Goal: Obtain resource: Download file/media

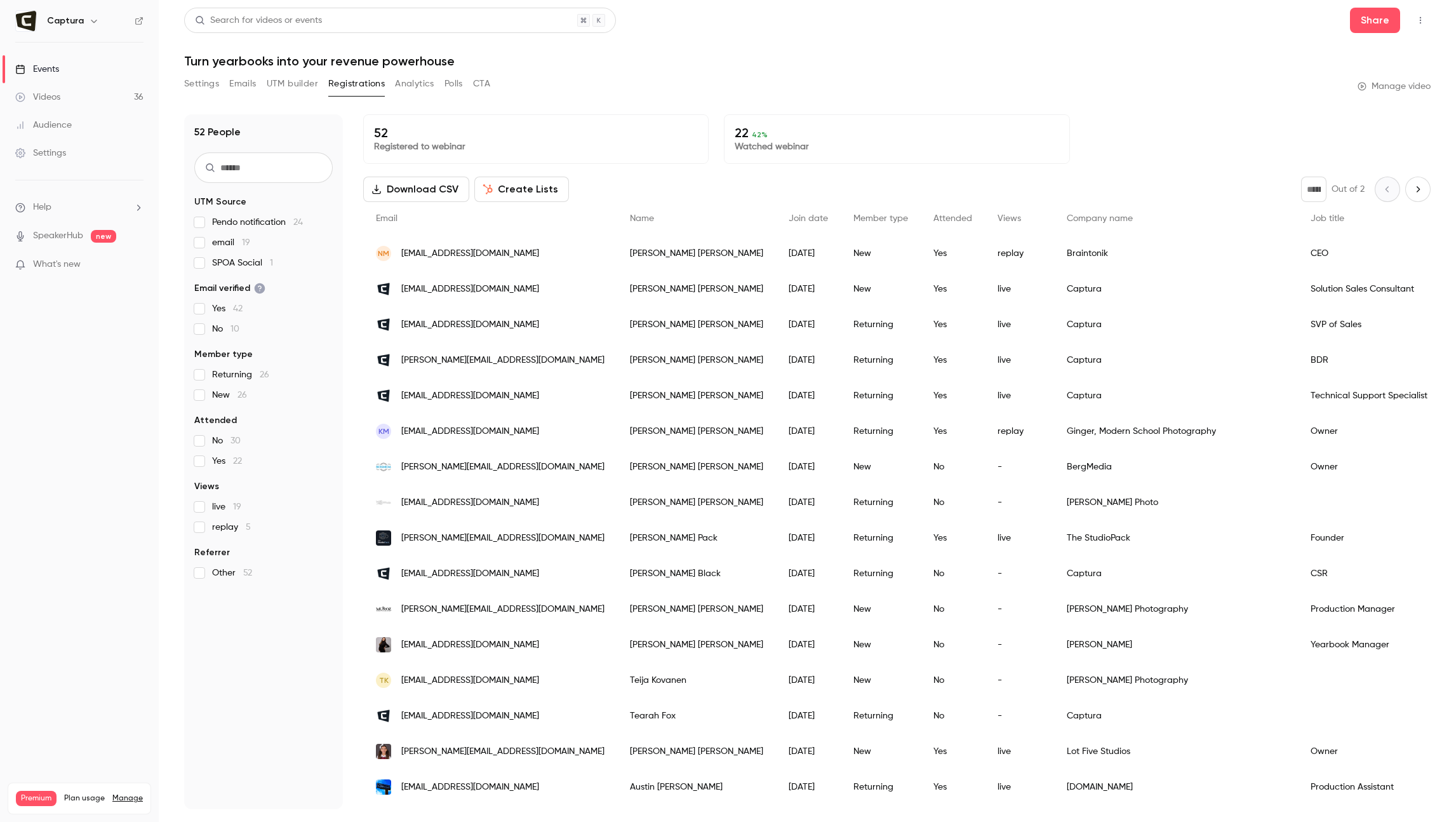
click at [750, 143] on p "Watched webinar" at bounding box center [896, 146] width 324 height 13
click at [422, 197] on button "Download CSV" at bounding box center [416, 189] width 106 height 25
click at [769, 38] on header "Search for videos or events Share Turn yearbooks into your revenue powerhouse" at bounding box center [807, 38] width 1246 height 61
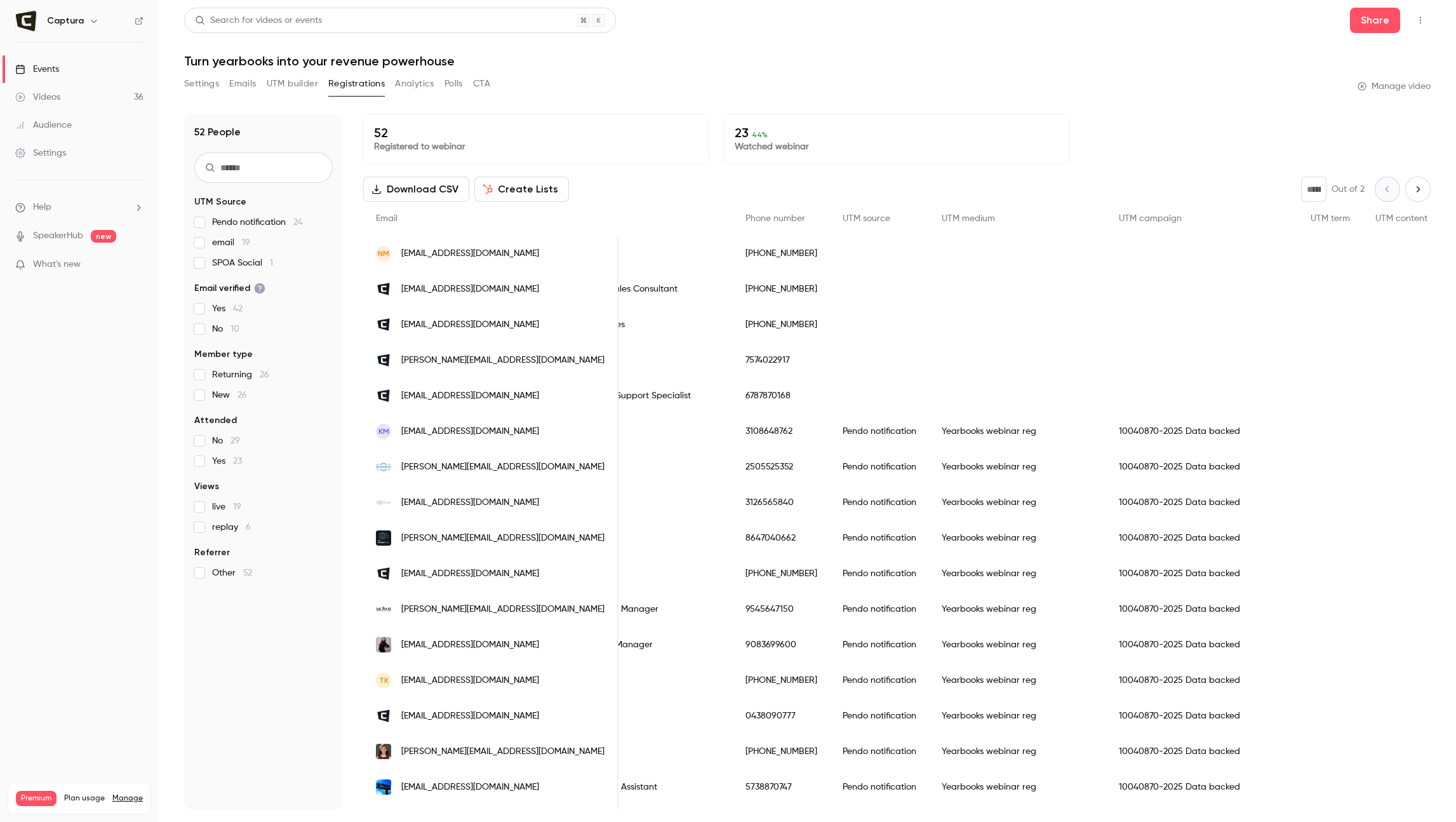
scroll to position [0, 751]
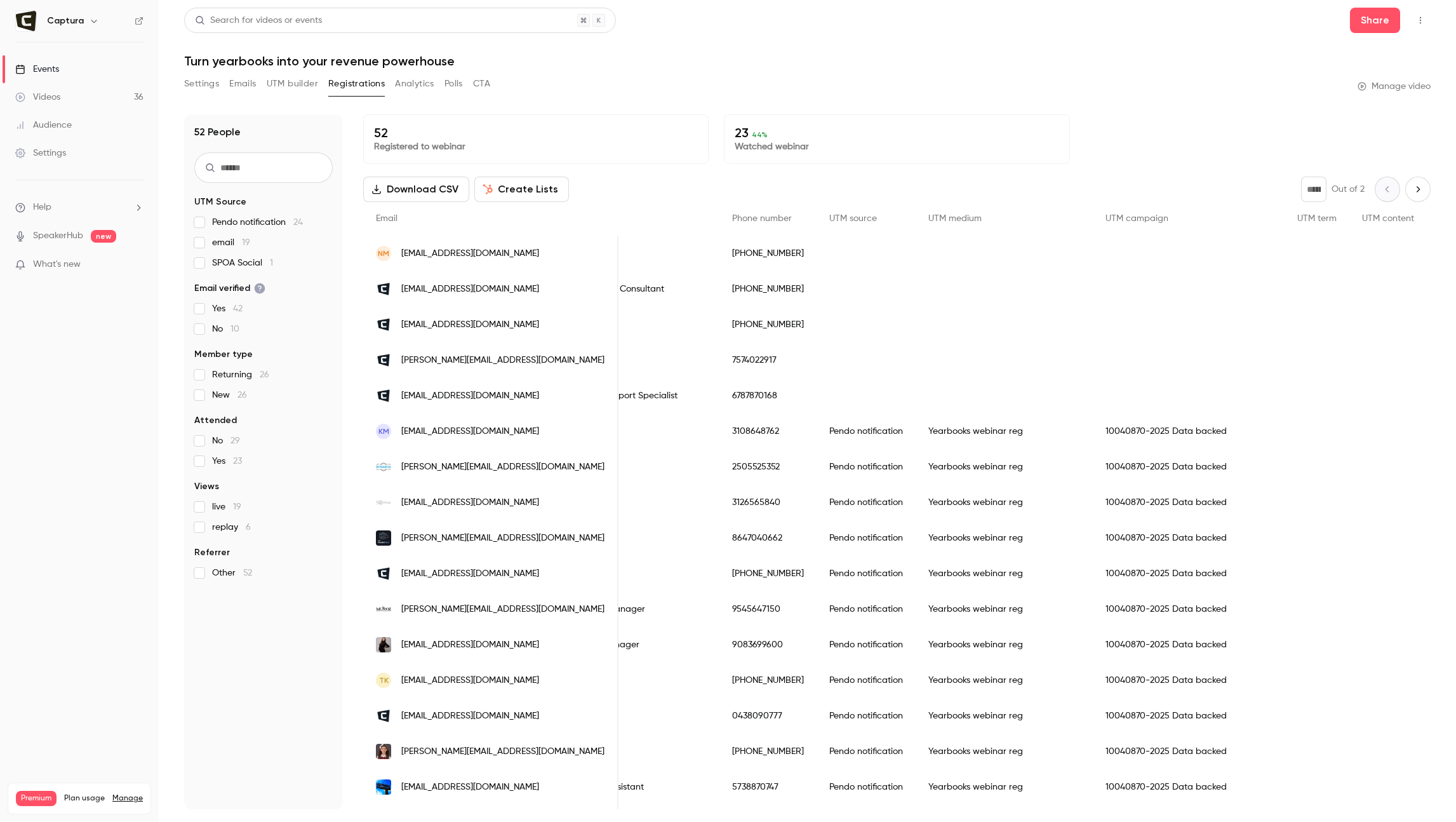
click at [409, 85] on button "Analytics" at bounding box center [413, 84] width 39 height 20
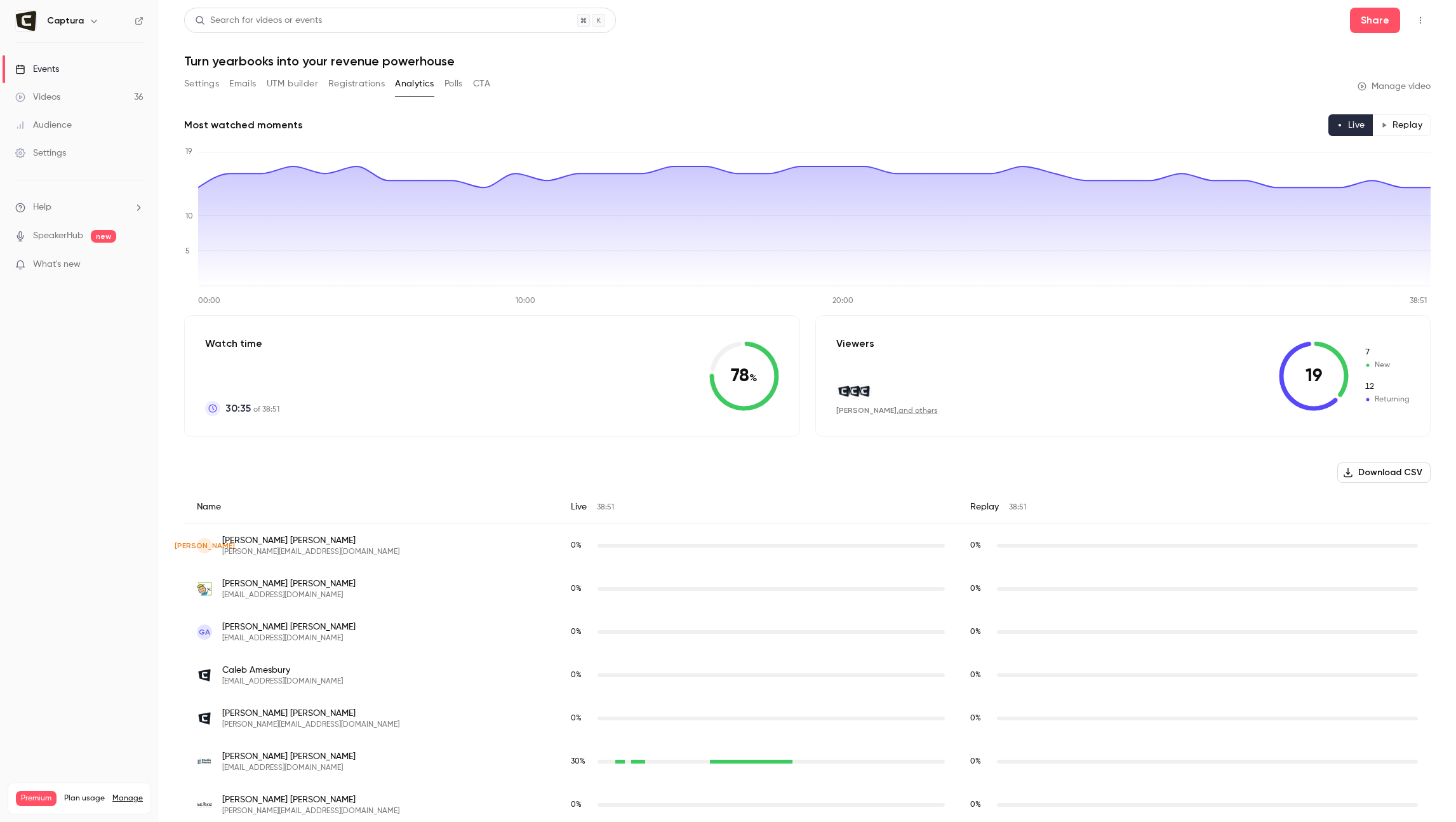
click at [464, 90] on div "Settings Emails UTM builder Registrations Analytics Polls CTA" at bounding box center [337, 84] width 306 height 20
click at [455, 81] on button "Polls" at bounding box center [453, 84] width 18 height 20
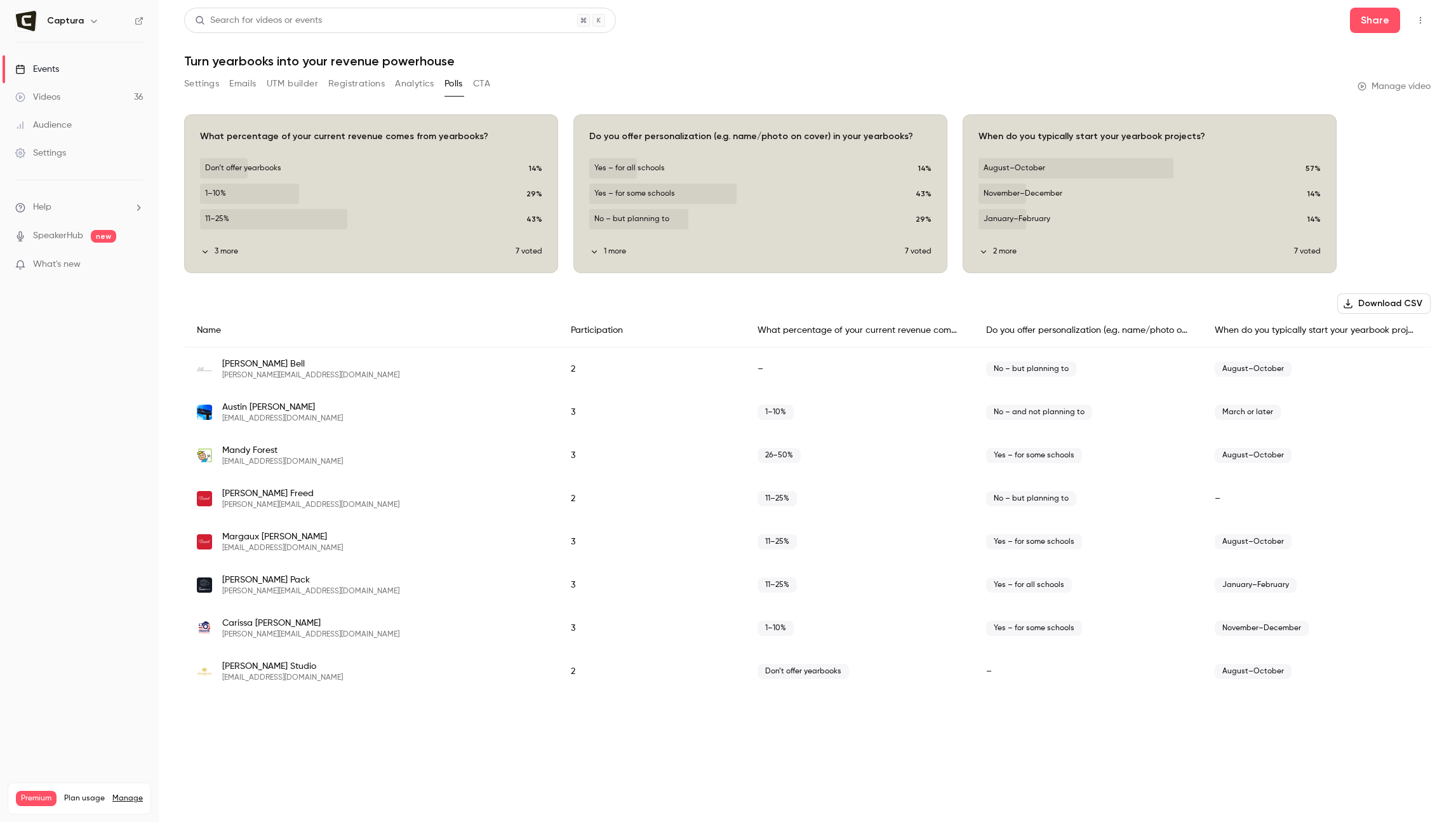
click at [1380, 296] on button "Download CSV" at bounding box center [1383, 304] width 93 height 20
click at [484, 83] on button "CTA" at bounding box center [481, 84] width 17 height 20
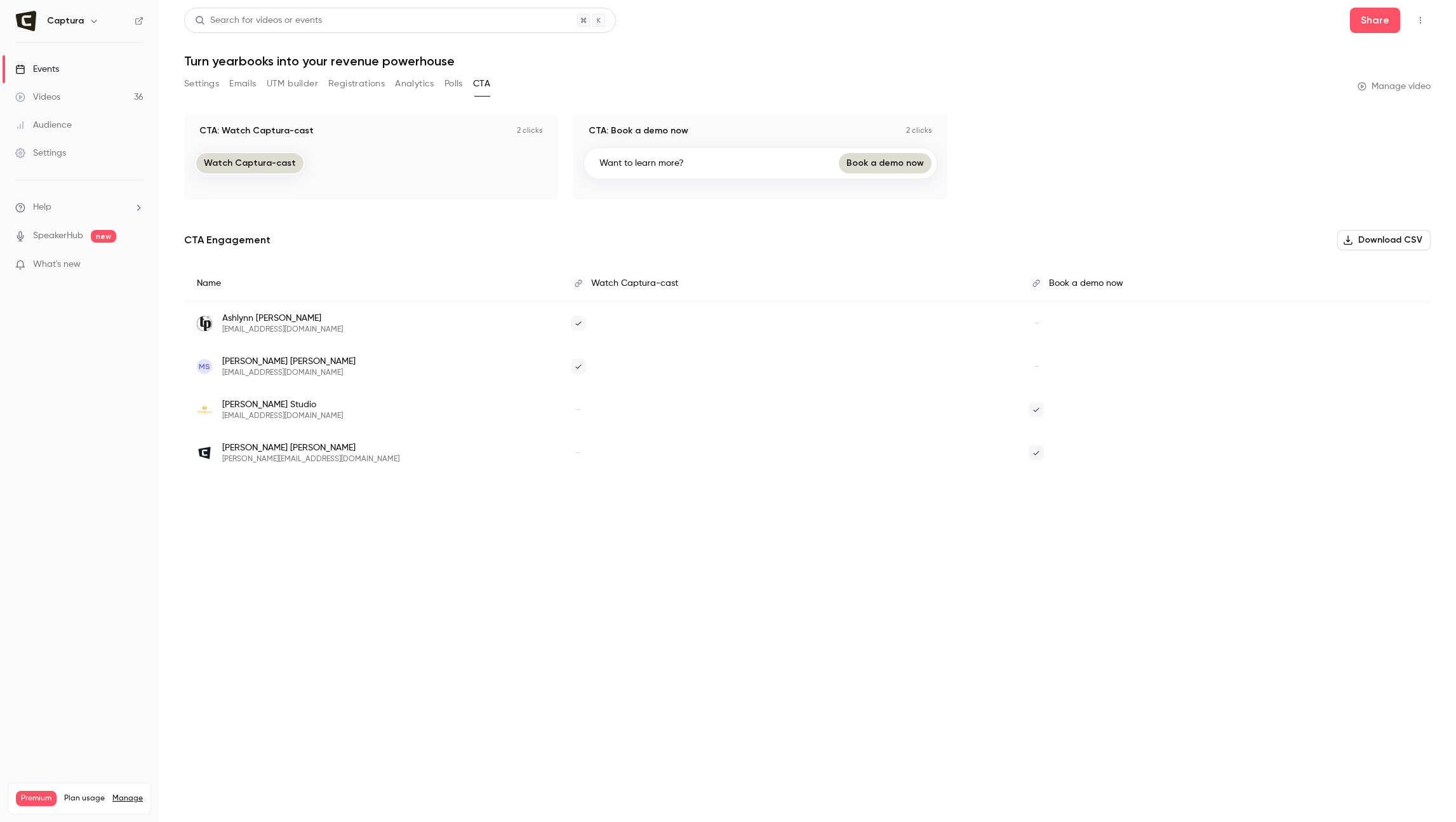
click at [240, 406] on span "Werner Kahn Studio" at bounding box center [282, 405] width 121 height 13
